Goal: Use online tool/utility: Utilize a website feature to perform a specific function

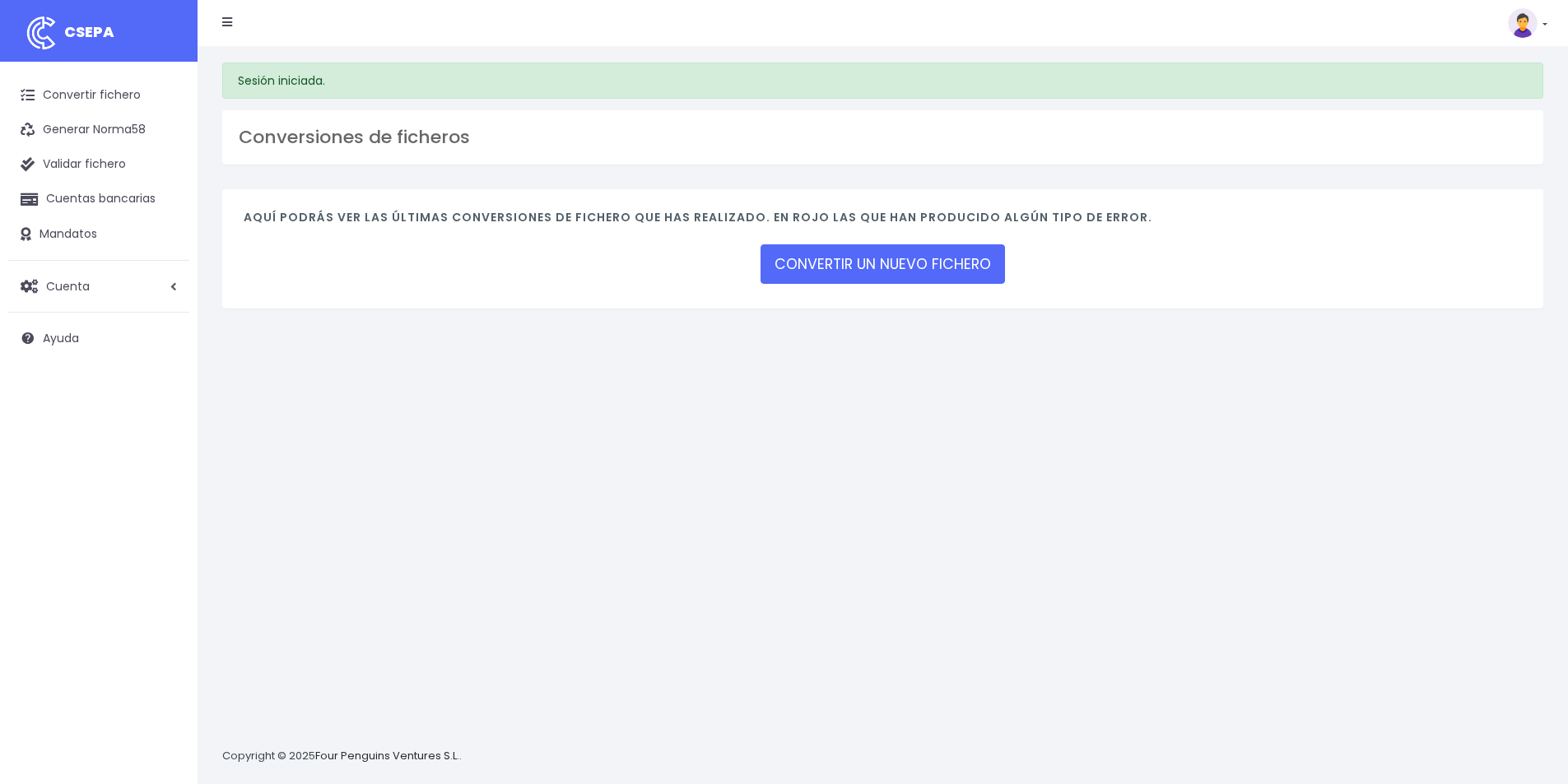
click at [850, 288] on div "Aquí podrás ver las últimas conversiones de fichero que has realizado. En rojo …" at bounding box center [882, 248] width 1321 height 120
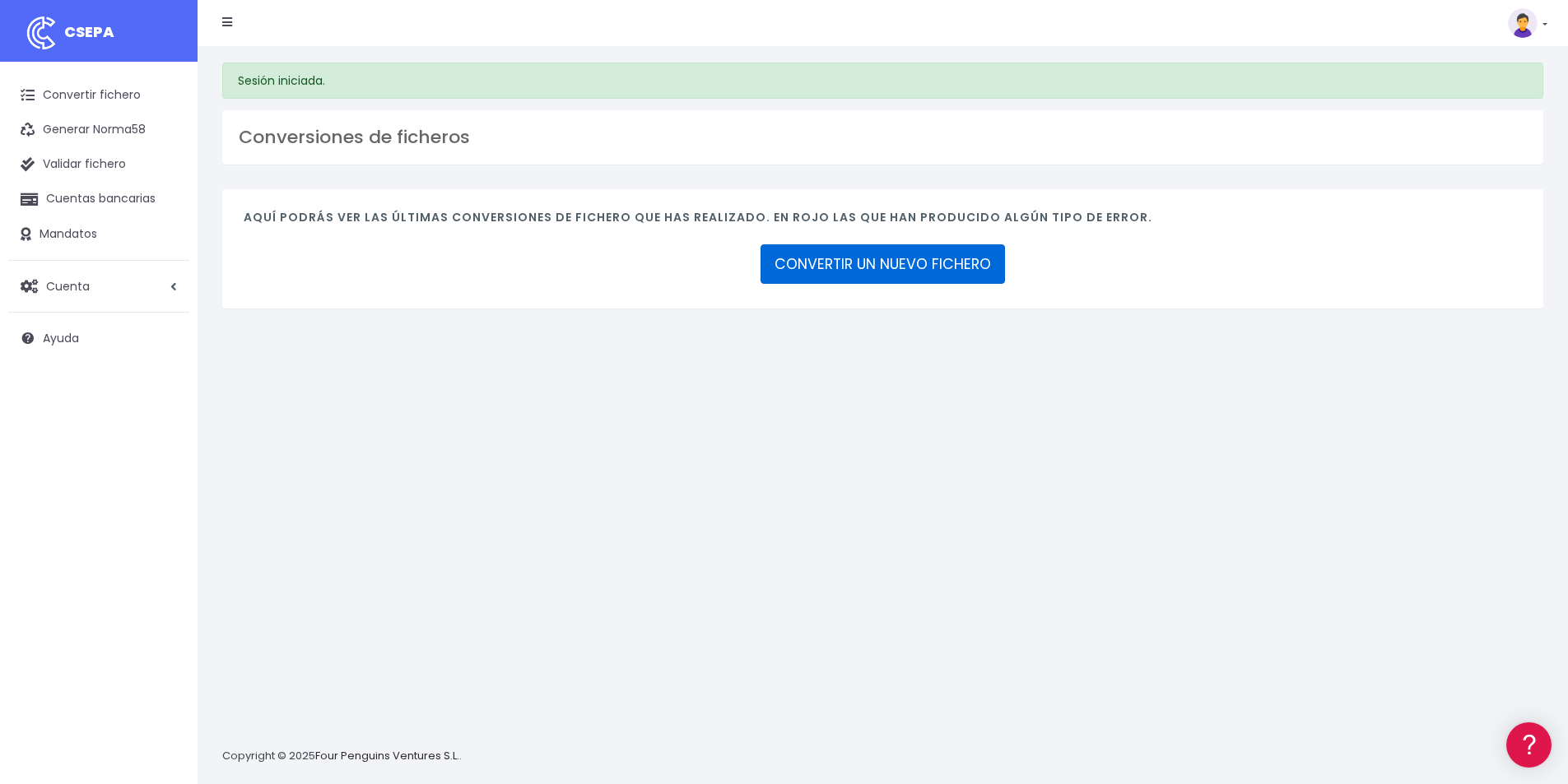
click at [854, 271] on link "CONVERTIR UN NUEVO FICHERO" at bounding box center [882, 264] width 244 height 40
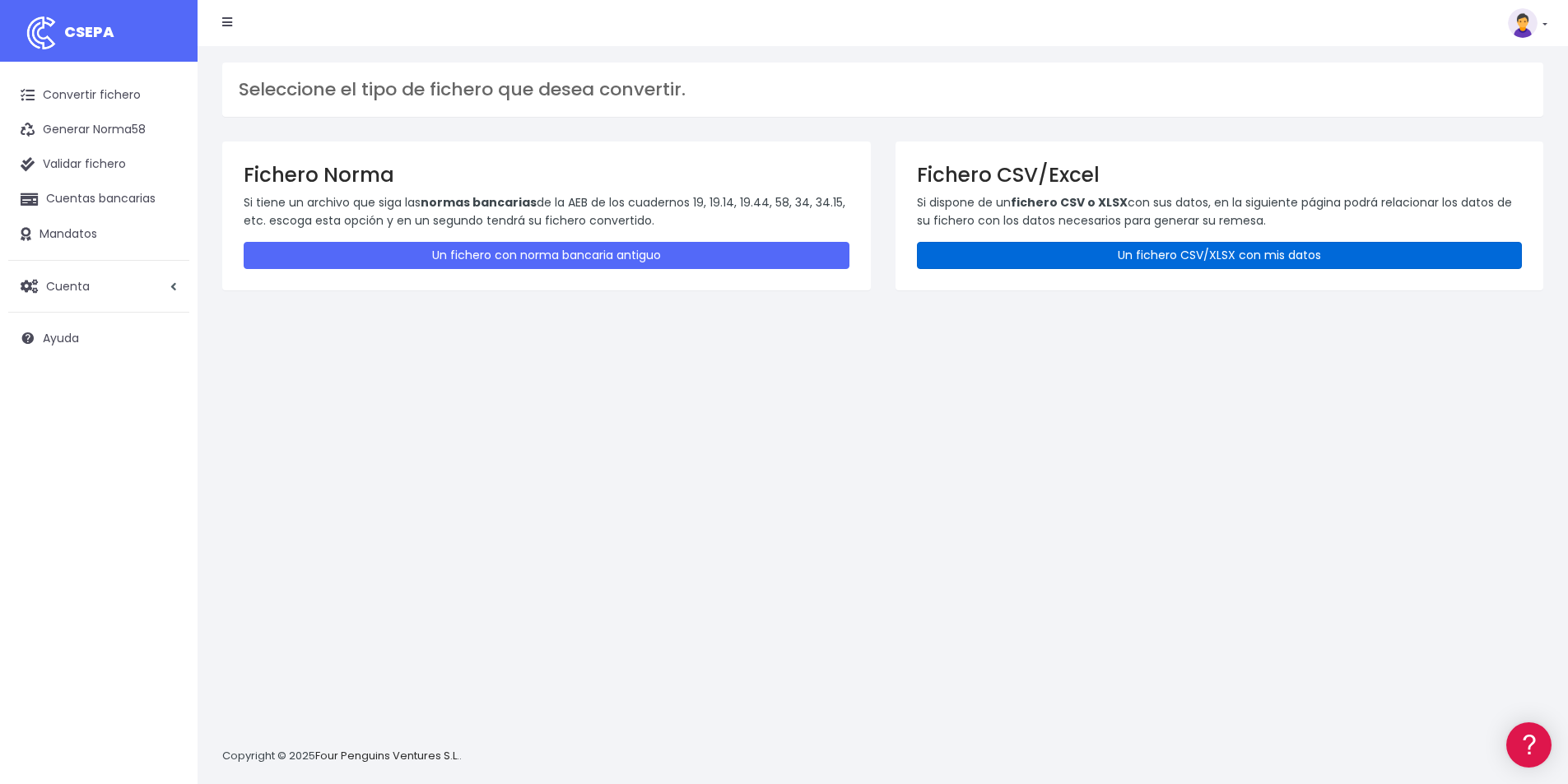
click at [1055, 250] on link "Un fichero CSV/XLSX con mis datos" at bounding box center [1220, 255] width 606 height 27
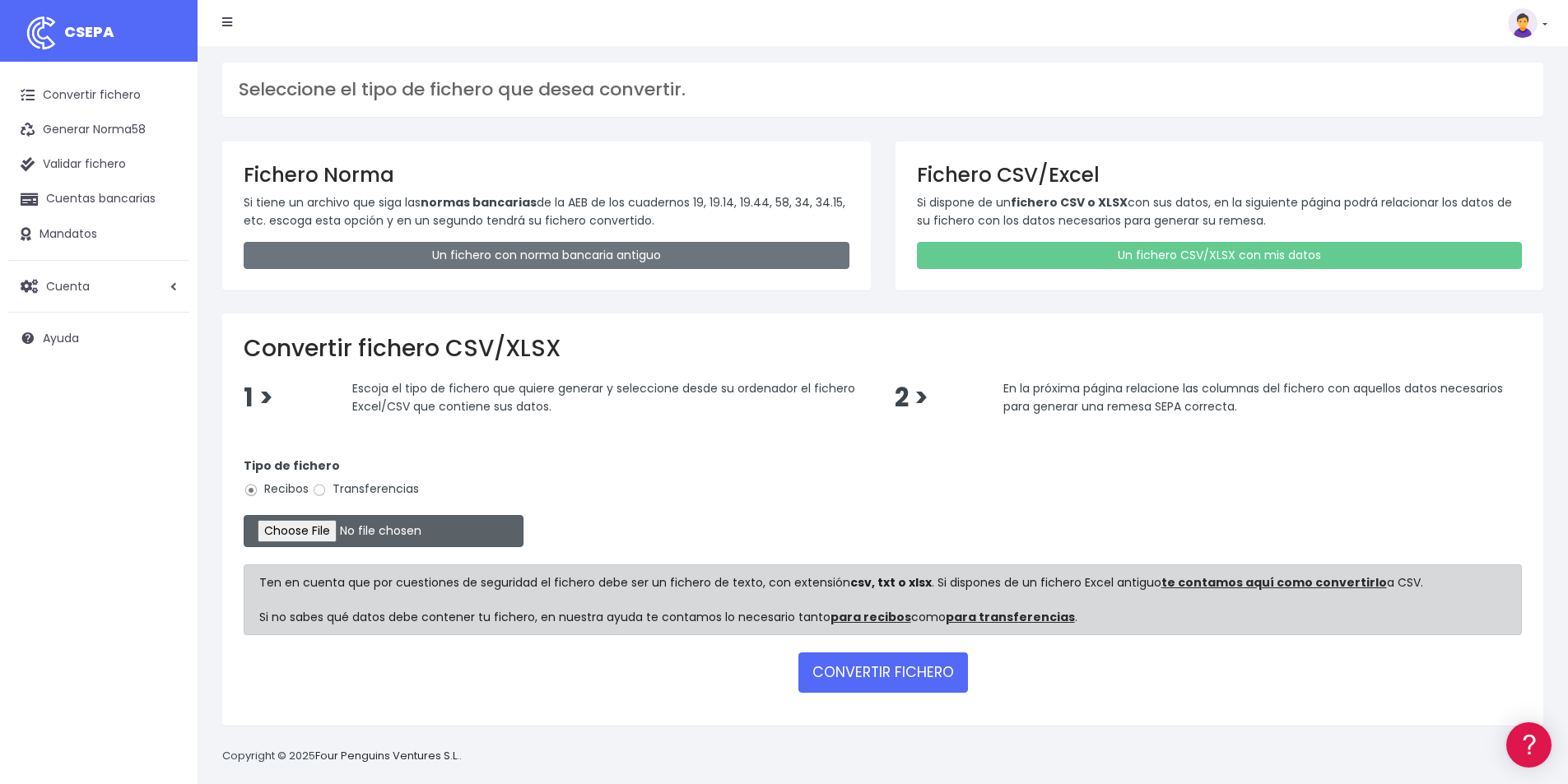
click at [320, 534] on input "file" at bounding box center [383, 531] width 280 height 32
type input "C:\fakepath\DOMI 30.09.csv"
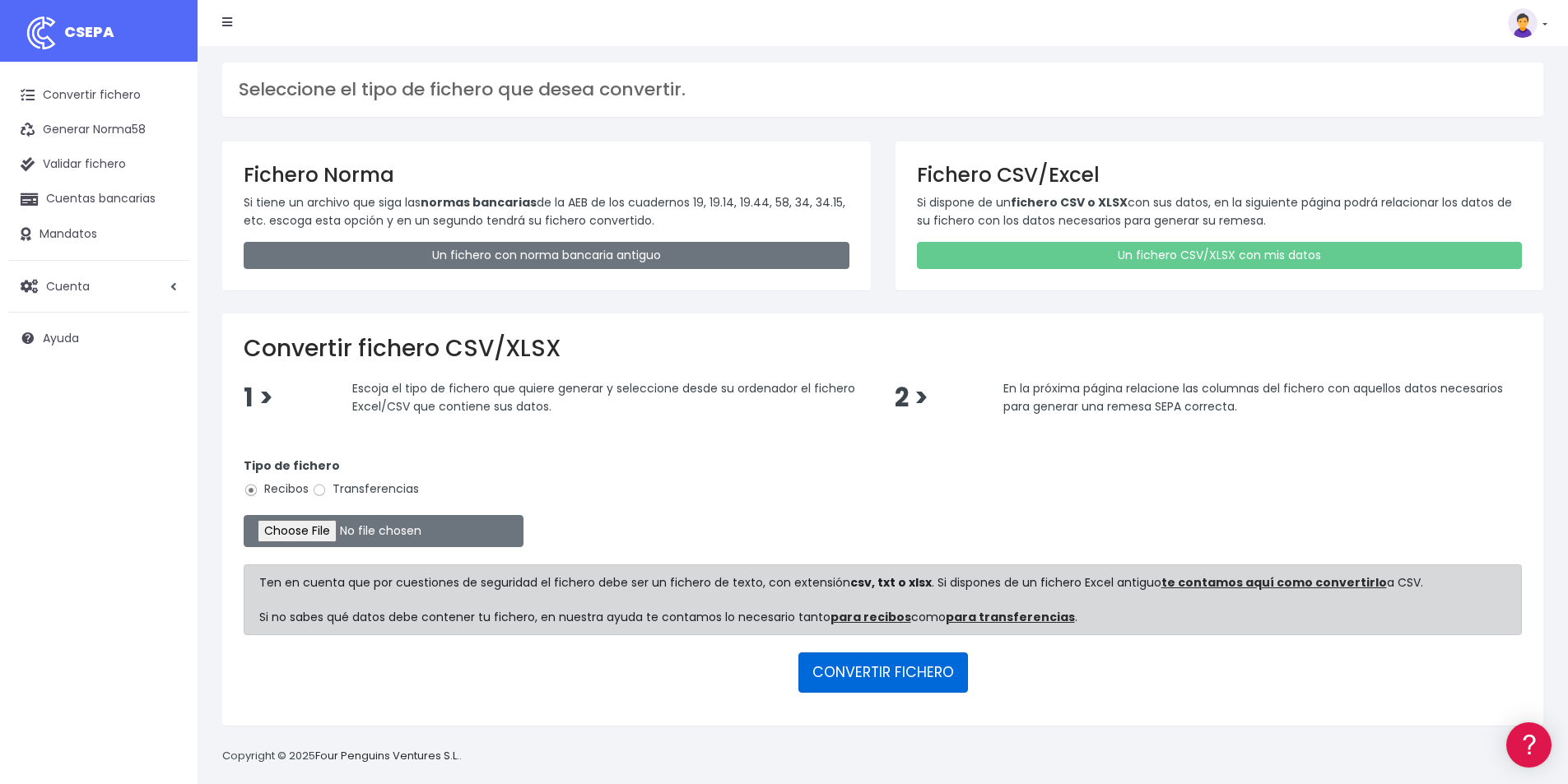
click at [867, 676] on button "CONVERTIR FICHERO" at bounding box center [883, 672] width 170 height 40
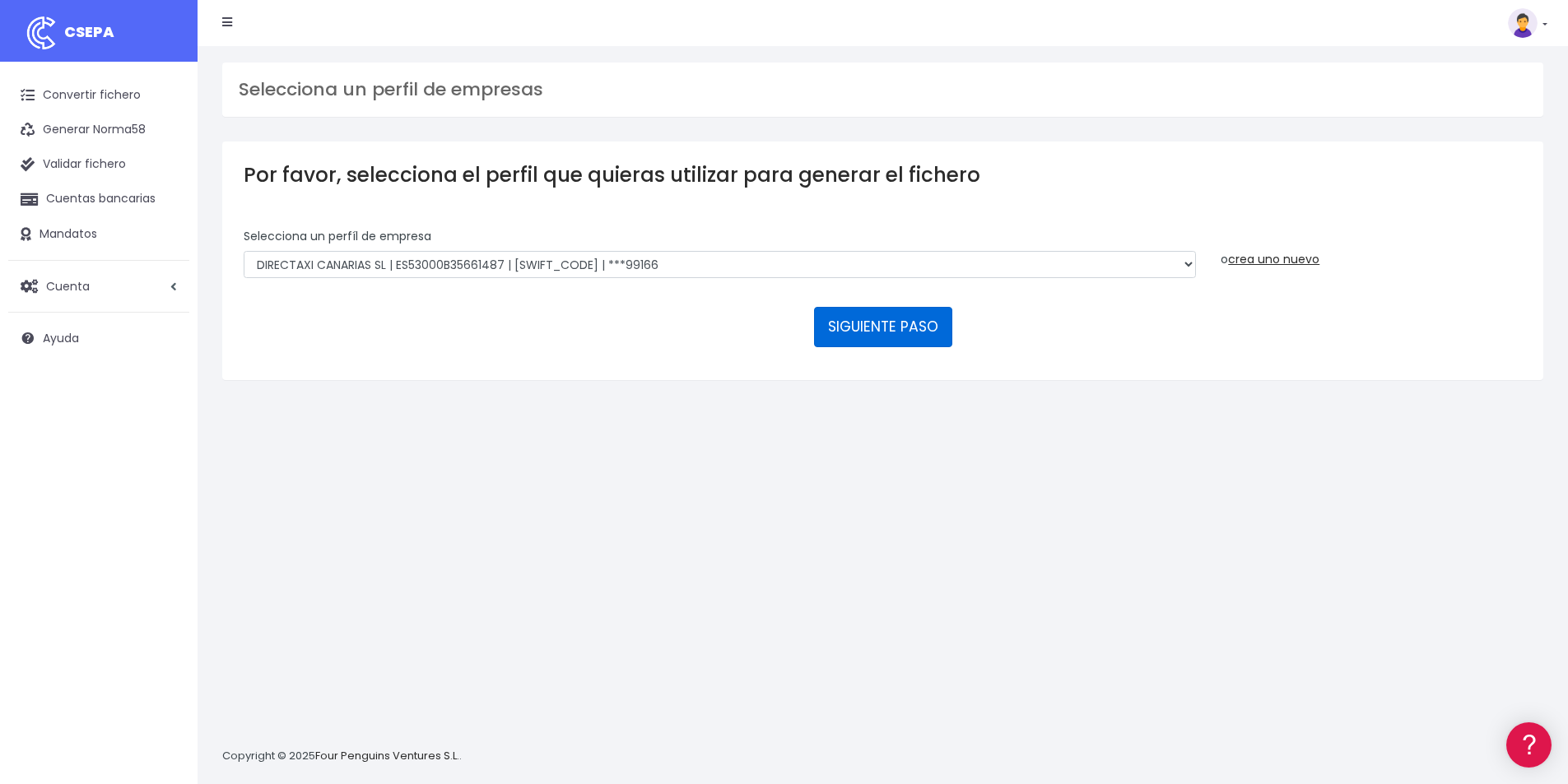
click at [879, 309] on button "SIGUIENTE PASO" at bounding box center [882, 326] width 138 height 40
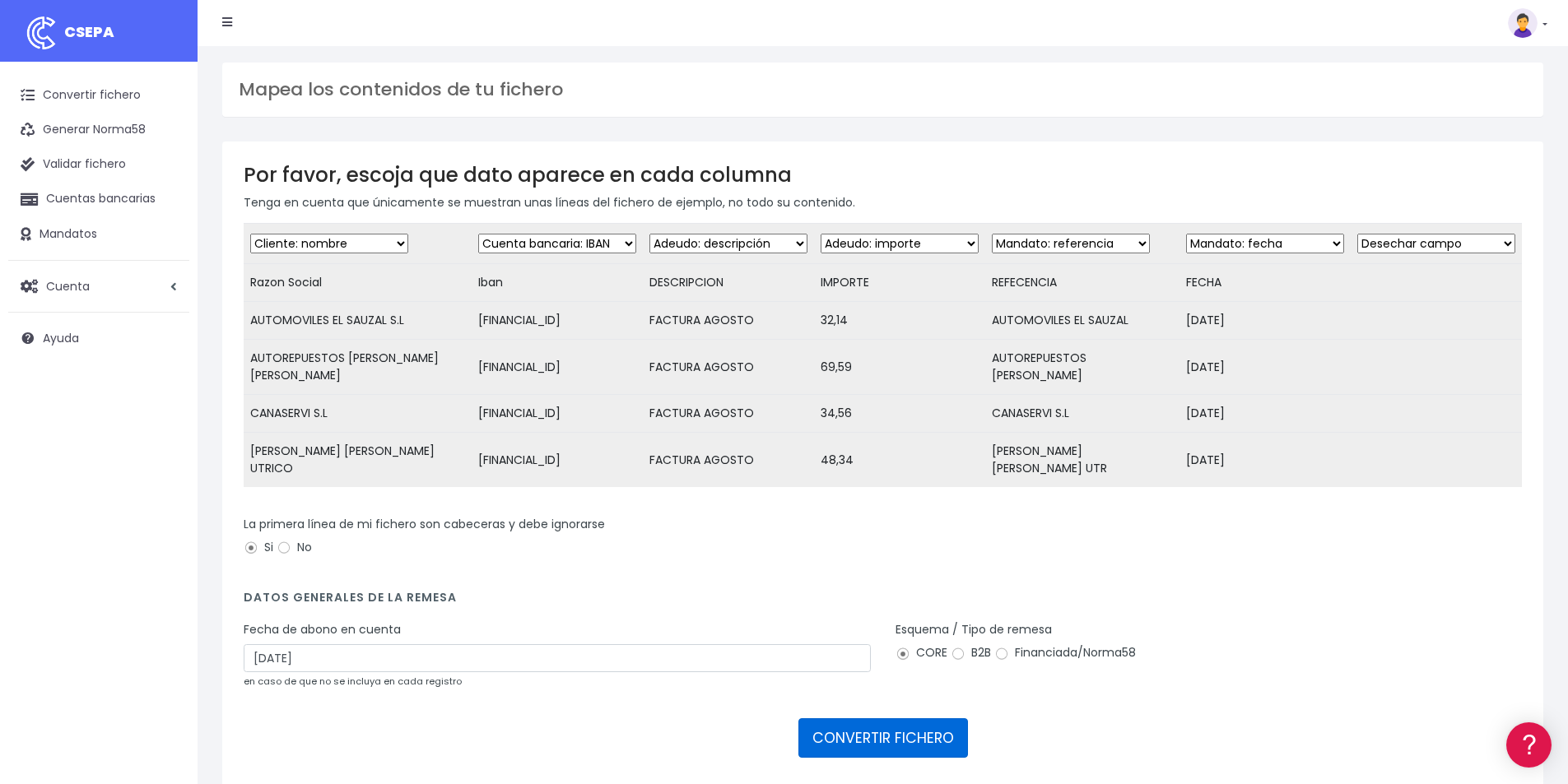
click at [855, 719] on button "CONVERTIR FICHERO" at bounding box center [883, 738] width 170 height 40
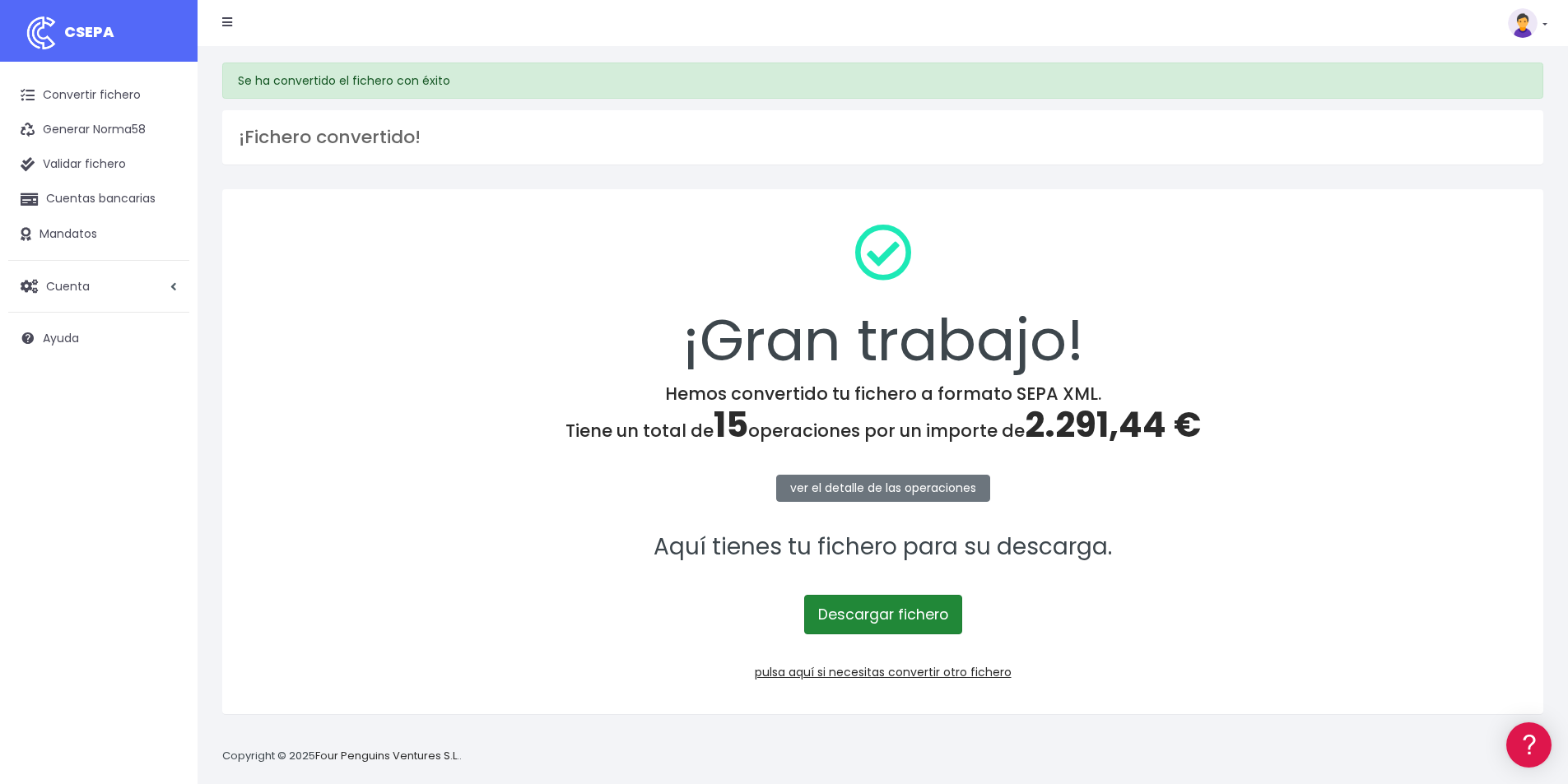
click at [858, 619] on link "Descargar fichero" at bounding box center [883, 614] width 158 height 40
click at [74, 164] on link "Validar fichero" at bounding box center [99, 164] width 181 height 35
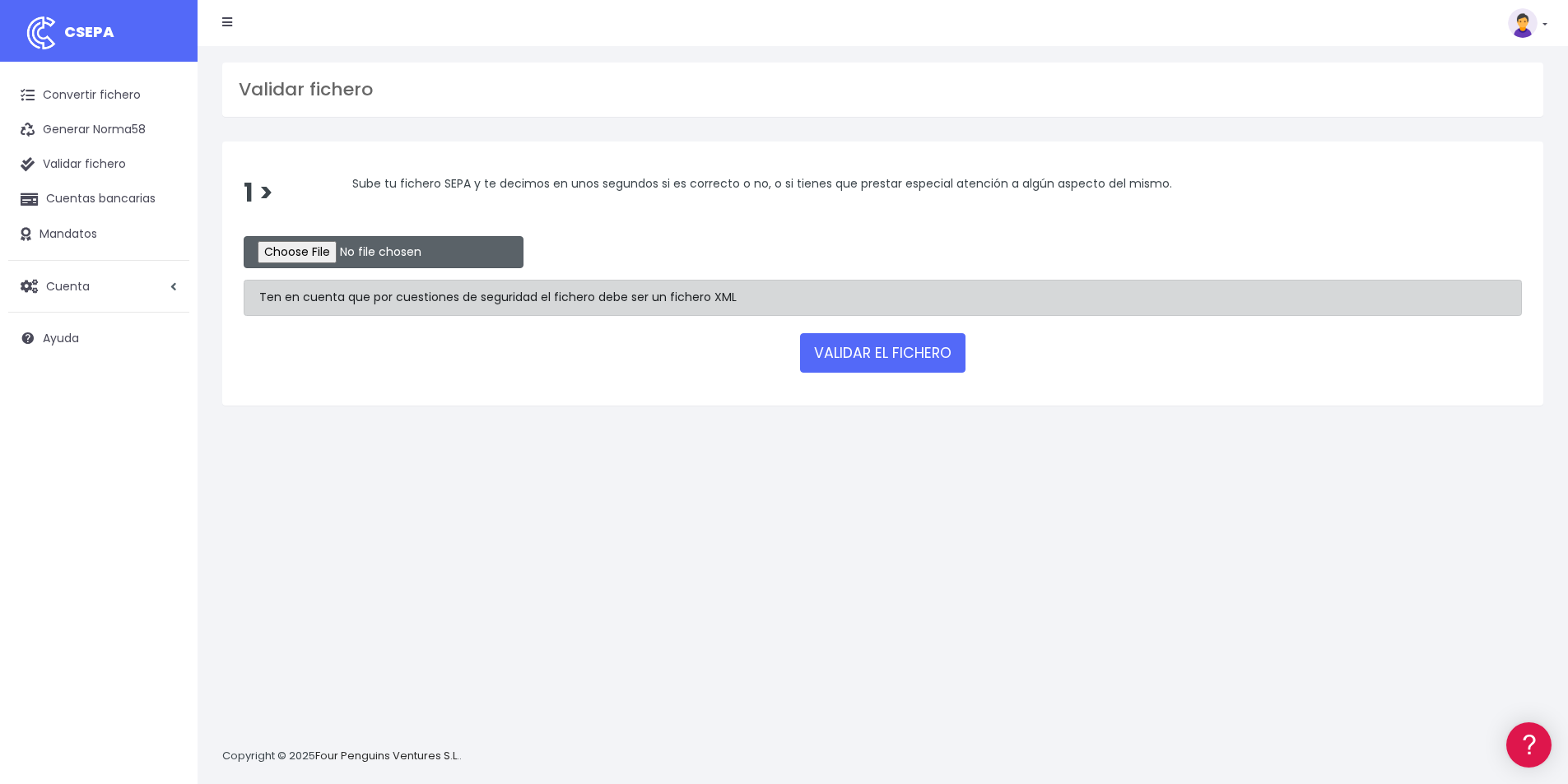
click at [342, 253] on input "file" at bounding box center [383, 253] width 280 height 32
type input "C:\fakepath\domi3009csv.xml"
click at [849, 350] on button "VALIDAR EL FICHERO" at bounding box center [882, 353] width 165 height 40
